Goal: Task Accomplishment & Management: Manage account settings

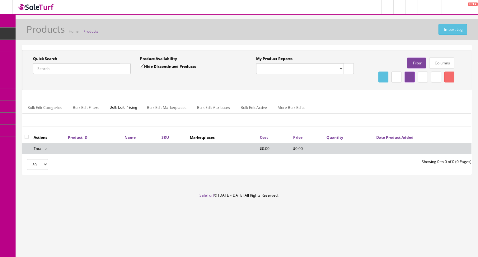
click at [43, 64] on input "Quick Search" at bounding box center [76, 68] width 87 height 11
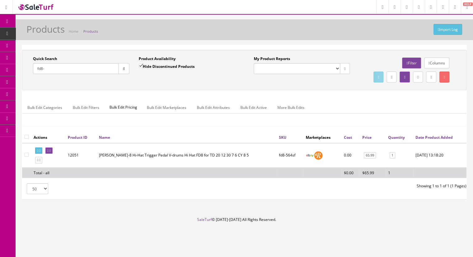
drag, startPoint x: 52, startPoint y: 70, endPoint x: 4, endPoint y: 70, distance: 47.6
click at [4, 70] on div "Research Trends Trending on Ebay Google Trends Amazon Insights (Login Before Cl…" at bounding box center [236, 128] width 473 height 257
type input "dwm"
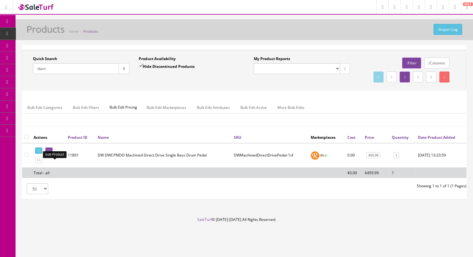
click at [51, 152] on icon at bounding box center [49, 150] width 1 height 3
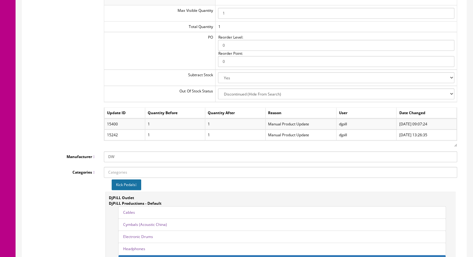
scroll to position [653, 0]
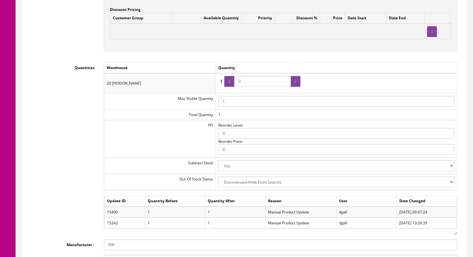
drag, startPoint x: 251, startPoint y: 85, endPoint x: 235, endPoint y: 83, distance: 16.4
click at [235, 83] on span "0" at bounding box center [262, 81] width 76 height 11
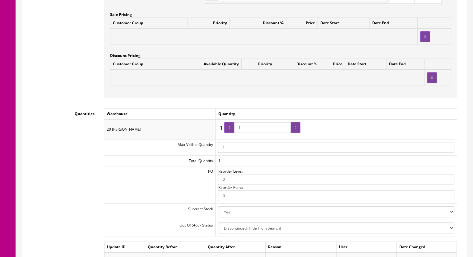
type input "1"
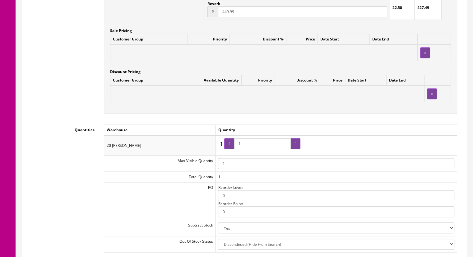
click at [235, 83] on td "Available Quantity" at bounding box center [207, 80] width 70 height 11
click at [230, 145] on icon at bounding box center [229, 144] width 1 height 4
click at [293, 147] on div at bounding box center [295, 143] width 10 height 11
click at [230, 145] on icon at bounding box center [229, 144] width 1 height 4
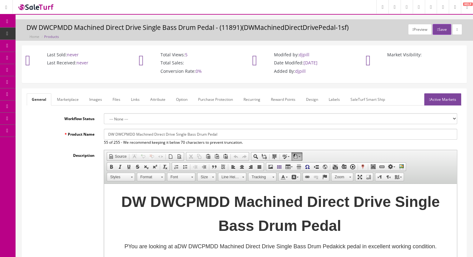
scroll to position [0, 0]
click at [437, 28] on icon "button" at bounding box center [437, 30] width 1 height 4
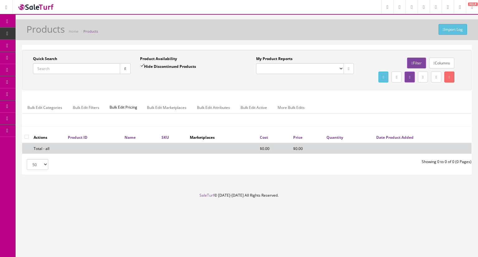
click at [44, 68] on input "Quick Search" at bounding box center [76, 68] width 87 height 11
type input "dwmachined"
click at [143, 66] on input "Hide Discontinued Products" at bounding box center [142, 66] width 4 height 4
checkbox input "false"
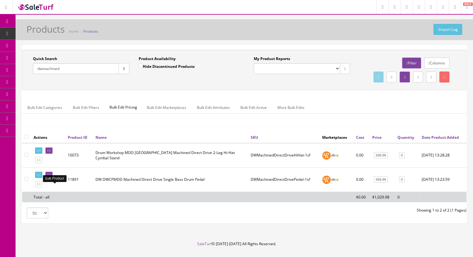
click at [51, 177] on icon at bounding box center [49, 174] width 1 height 3
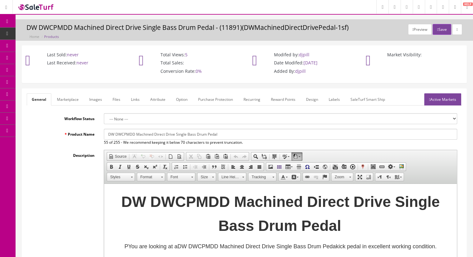
drag, startPoint x: 228, startPoint y: 134, endPoint x: 86, endPoint y: 132, distance: 141.5
click at [86, 132] on div "Product Name DW DWCPMDD Machined Direct Drive Single Bass Drum Pedal 55 of 255 …" at bounding box center [244, 137] width 435 height 16
paste input "Machined Direct Drive Single Bass Drum Pedal Standard"
type input "DW Machined Direct Drive Single Bass Drum Pedal Standard"
click at [69, 99] on link "Marketplace" at bounding box center [68, 99] width 32 height 12
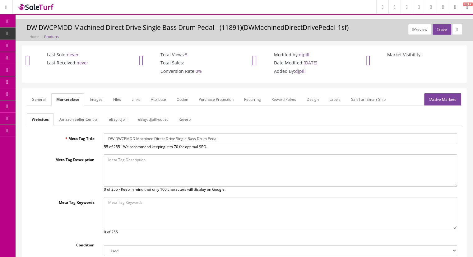
drag, startPoint x: 235, startPoint y: 137, endPoint x: 77, endPoint y: 139, distance: 158.3
click at [77, 139] on div "Meta Tag Title DW DWCPMDD Machined Direct Drive Single Bass Drum Pedal 55 of 25…" at bounding box center [244, 141] width 435 height 16
paste input "Machined Direct Drive Single Bass Drum Pedal Standard"
type input "DW Machined Direct Drive Single Bass Drum Pedal Standard"
click at [180, 118] on link "Reverb" at bounding box center [184, 119] width 22 height 12
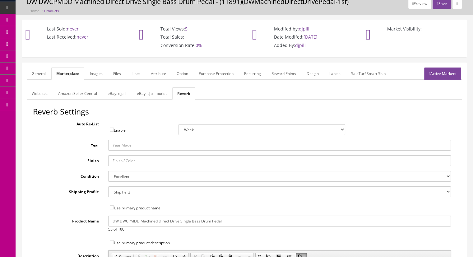
scroll to position [62, 0]
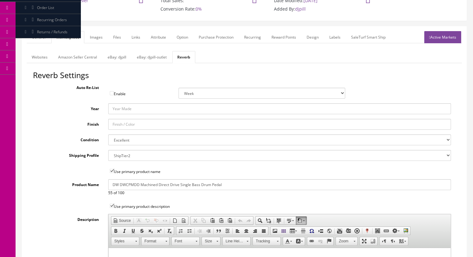
drag, startPoint x: 238, startPoint y: 185, endPoint x: 69, endPoint y: 178, distance: 168.4
click at [69, 178] on div "Reverb Settings Auto Re-List Enable Week 2 Weeks 30 Days (Month) 90 Days (3 Mon…" at bounding box center [244, 228] width 435 height 315
paste input "Machined Direct Drive Single Bass Drum Pedal Standard"
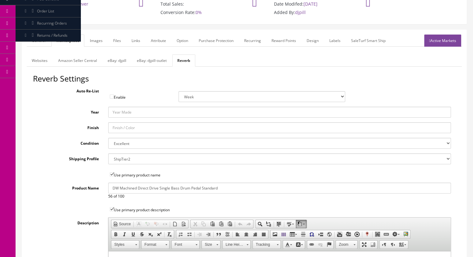
scroll to position [0, 0]
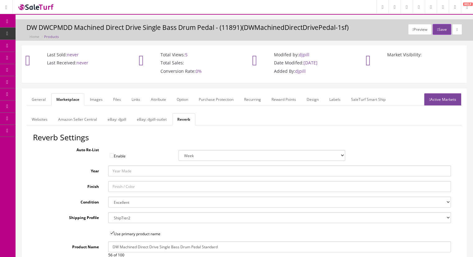
type input "DW Machined Direct Drive Single Bass Drum Pedal Standard"
click at [154, 121] on link "eBay: djpill-outlet" at bounding box center [152, 119] width 40 height 12
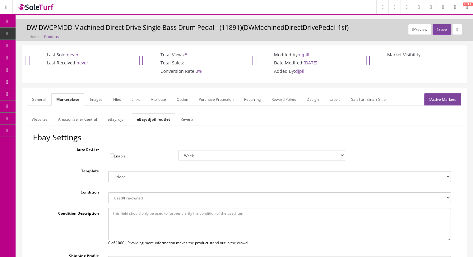
click at [37, 117] on link "Websites" at bounding box center [40, 119] width 26 height 12
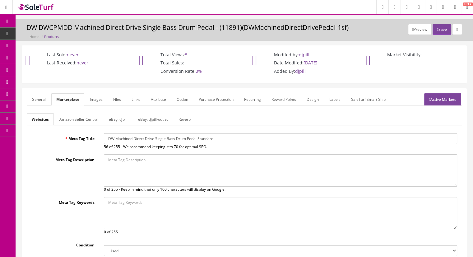
click at [34, 100] on link "General" at bounding box center [39, 99] width 24 height 12
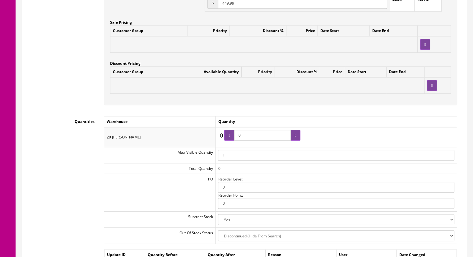
scroll to position [653, 0]
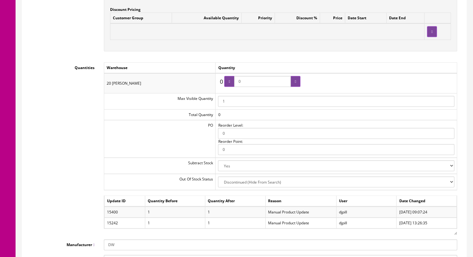
drag, startPoint x: 250, startPoint y: 79, endPoint x: 233, endPoint y: 78, distance: 16.2
click at [233, 78] on span "0" at bounding box center [262, 81] width 76 height 11
type input "1"
click at [295, 83] on icon at bounding box center [295, 82] width 1 height 4
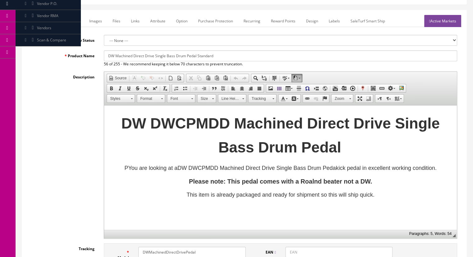
scroll to position [0, 0]
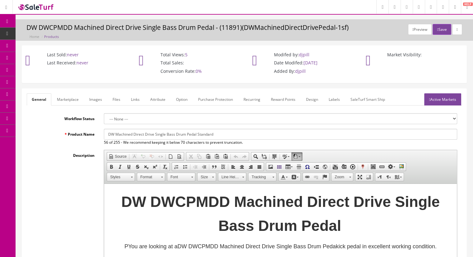
click at [441, 98] on link "Active Markets" at bounding box center [442, 99] width 37 height 12
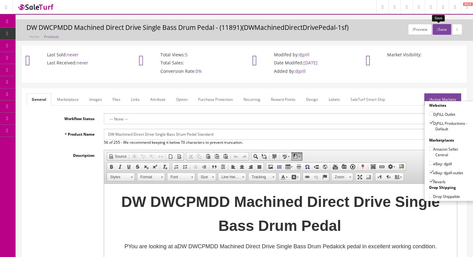
click at [436, 26] on button "Save" at bounding box center [441, 29] width 18 height 11
